Goal: Communication & Community: Ask a question

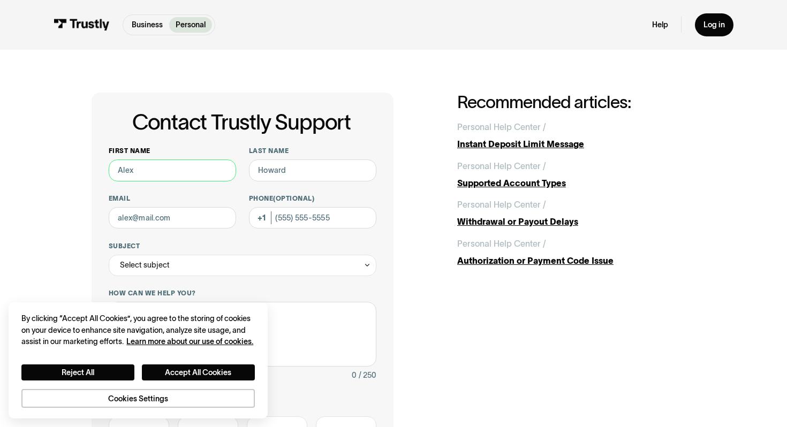
click at [185, 172] on input "First name" at bounding box center [172, 170] width 127 height 21
type input "Brandon"
click at [283, 163] on input "Last name" at bounding box center [312, 170] width 127 height 21
type input "Gernhardt"
click at [165, 223] on input "Email" at bounding box center [172, 217] width 127 height 21
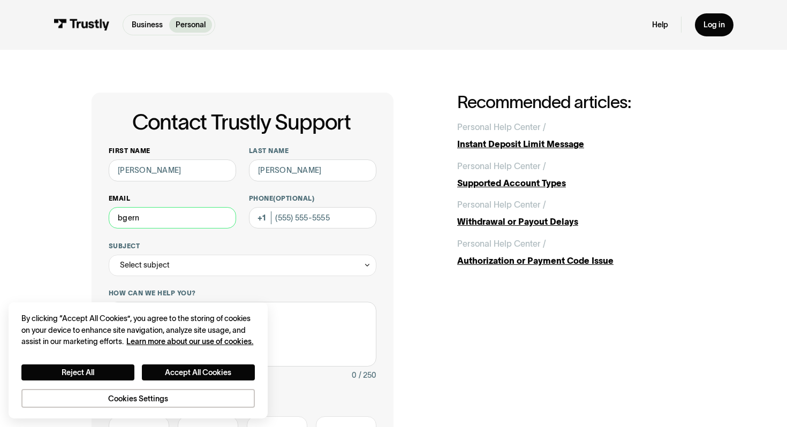
type input "bgernhardt@icloud.com"
click at [305, 218] on input "Phone (Optional)" at bounding box center [312, 217] width 127 height 21
type input "(724) 757-7819"
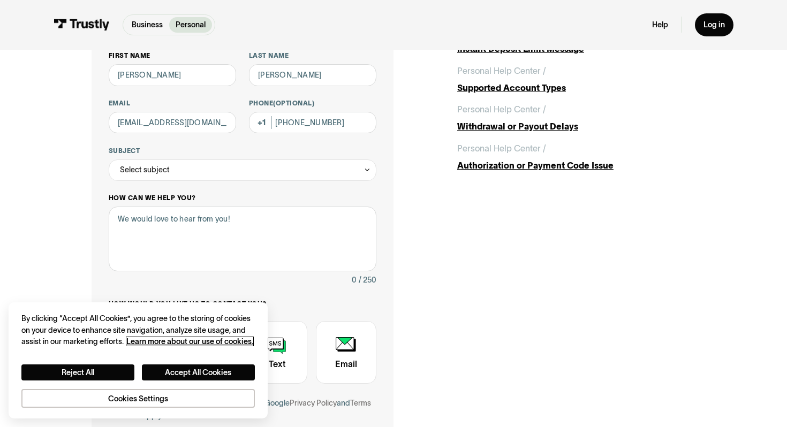
scroll to position [133, 0]
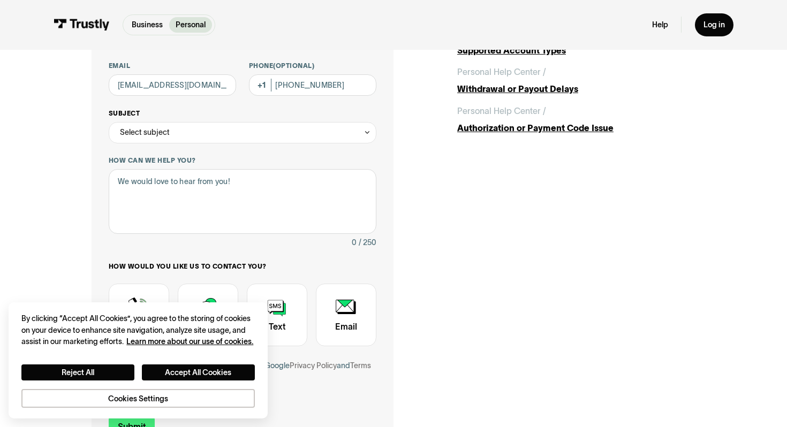
click at [304, 127] on div "Select subject" at bounding box center [243, 132] width 268 height 21
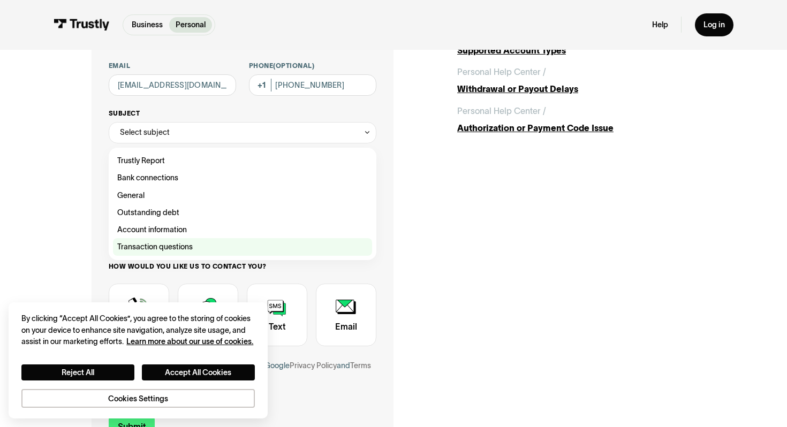
click at [218, 245] on div "Contact Trustly Support" at bounding box center [242, 246] width 259 height 17
type input "**********"
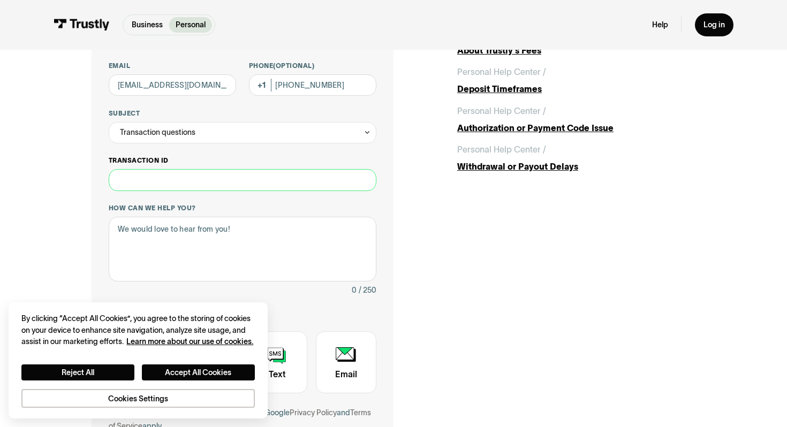
click at [234, 183] on input "Transaction ID" at bounding box center [243, 179] width 268 height 21
paste input "**********"
type input "**********"
click at [230, 223] on textarea "How can we help you?" at bounding box center [243, 249] width 268 height 65
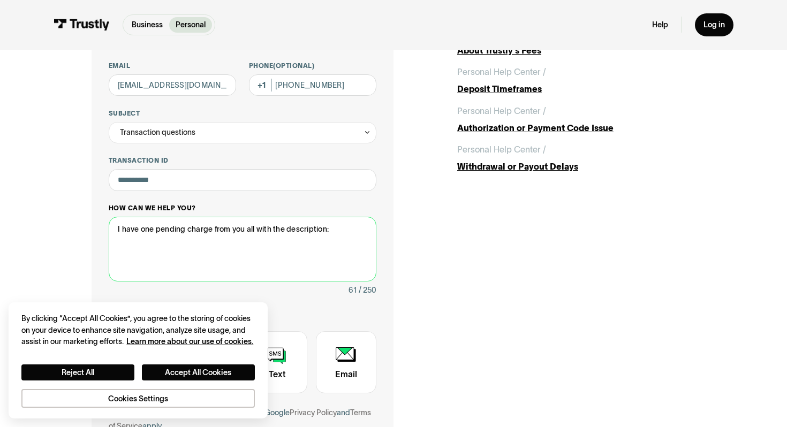
paste textarea "Stop Pymt Reviewed- Item Paid Hard Rock Bet ViaTrustly WEB ID: 3622000000"
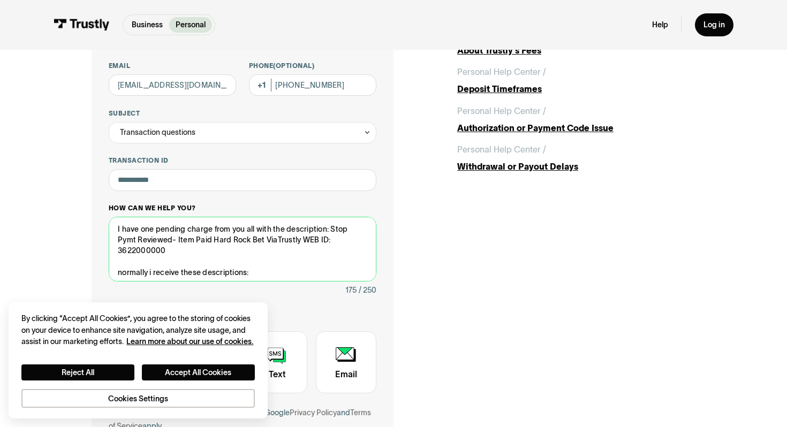
paste textarea "Hard Rock Bet ViaTrustly WEB ID: 3622000000 Hard Rock Bet ViaTrustly WEB ID: 36…"
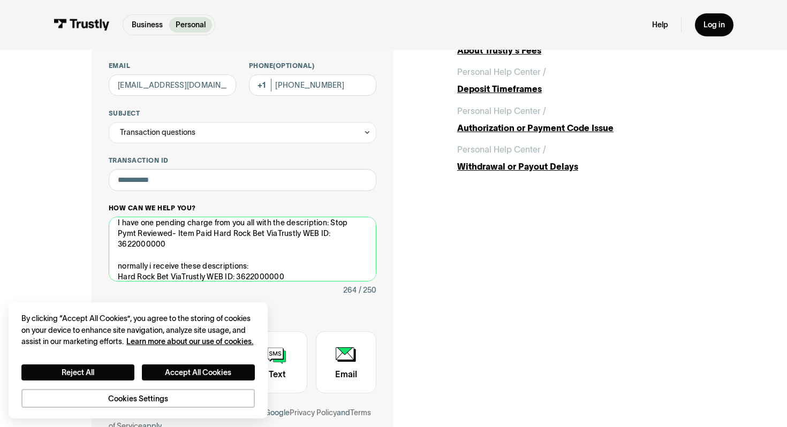
scroll to position [14, 0]
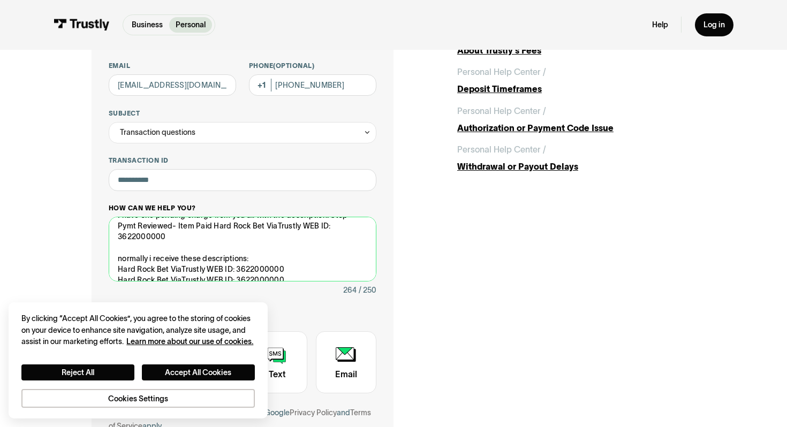
drag, startPoint x: 287, startPoint y: 278, endPoint x: 118, endPoint y: 271, distance: 168.8
click at [118, 271] on textarea "I have one pending charge from you all with the description: Stop Pymt Reviewed…" at bounding box center [243, 249] width 268 height 65
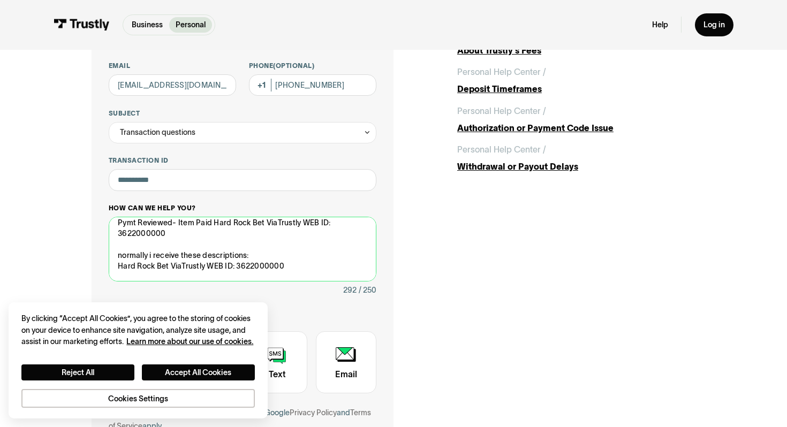
scroll to position [28, 0]
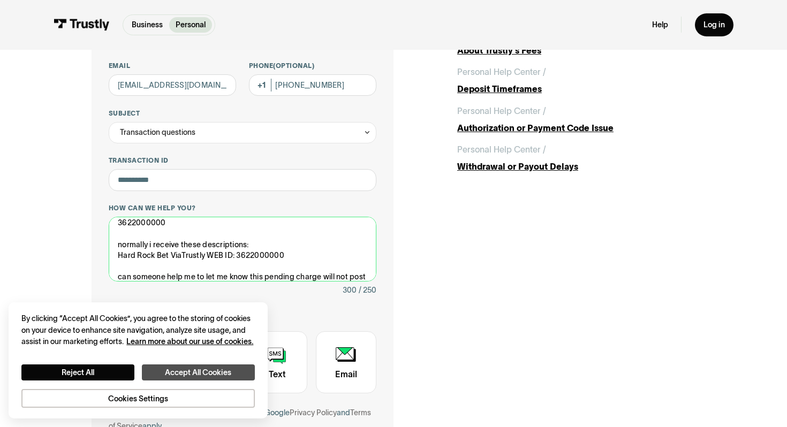
type textarea "I have one pending charge from you all with the description: Stop Pymt Reviewed…"
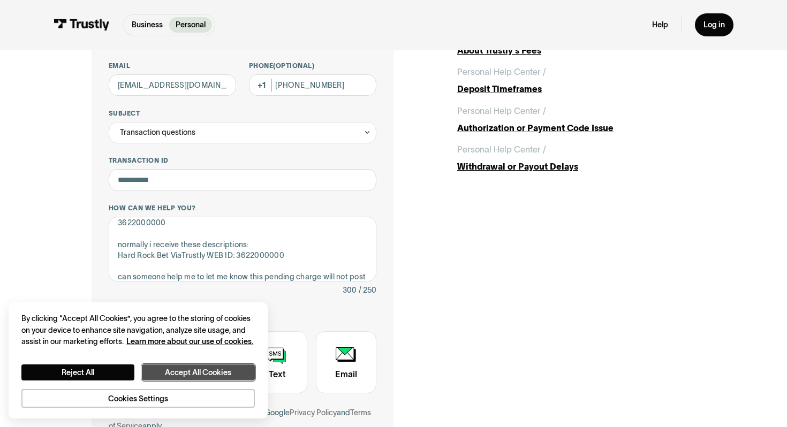
click at [194, 369] on button "Accept All Cookies" at bounding box center [198, 373] width 113 height 16
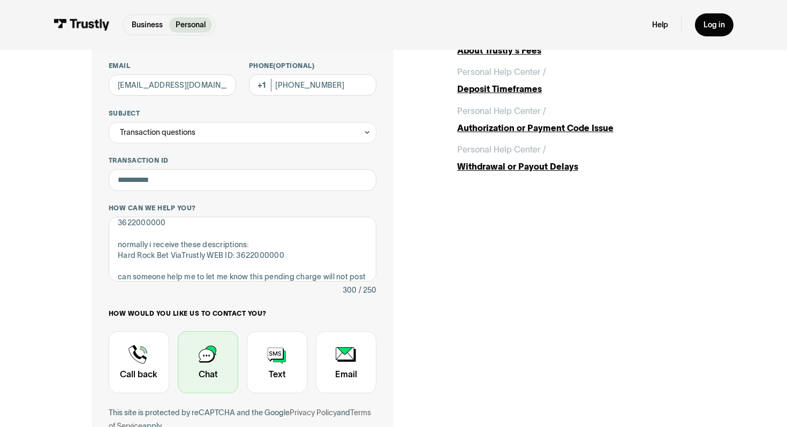
click at [206, 373] on div "Contact Trustly Support" at bounding box center [208, 362] width 61 height 63
click at [213, 351] on div "Contact Trustly Support" at bounding box center [208, 362] width 61 height 63
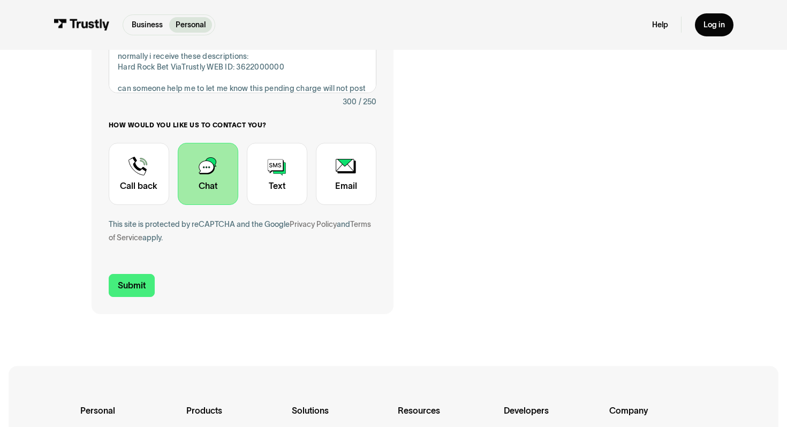
scroll to position [325, 0]
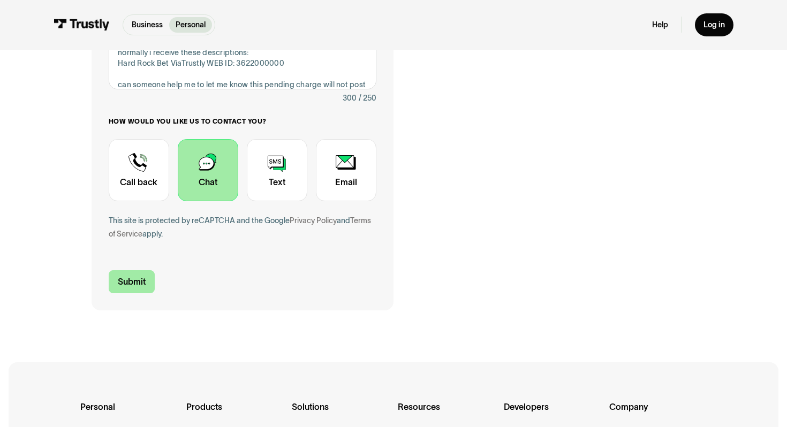
click at [135, 284] on input "Submit" at bounding box center [132, 281] width 46 height 22
type input "+17247577819"
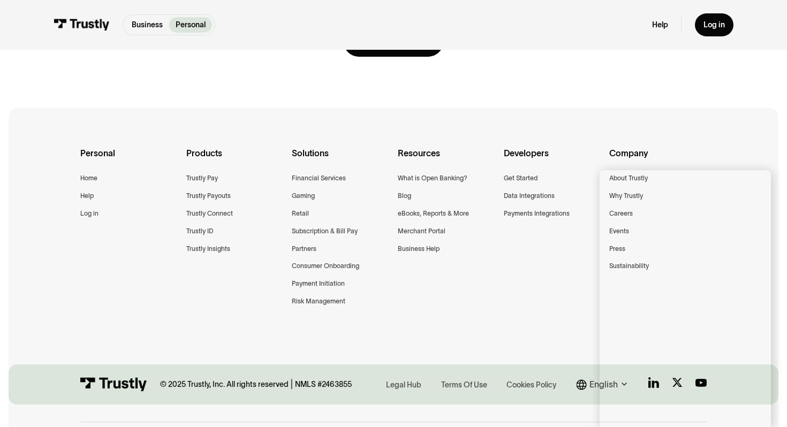
scroll to position [0, 0]
